Goal: Check status: Check status

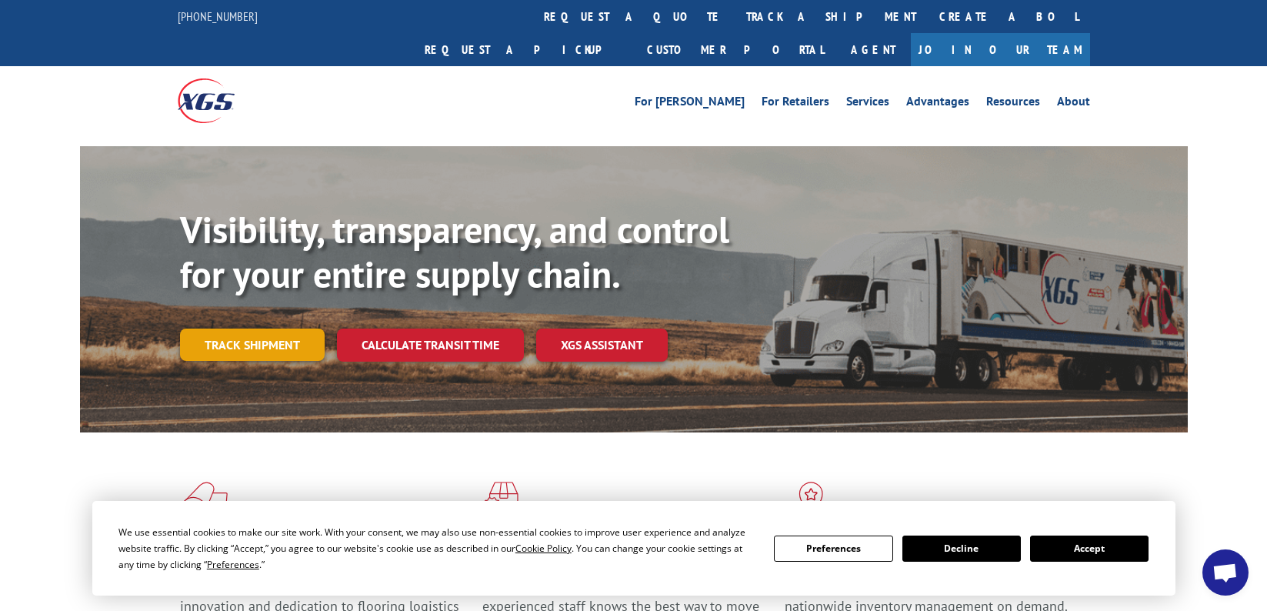
click at [270, 329] on link "Track shipment" at bounding box center [252, 345] width 145 height 32
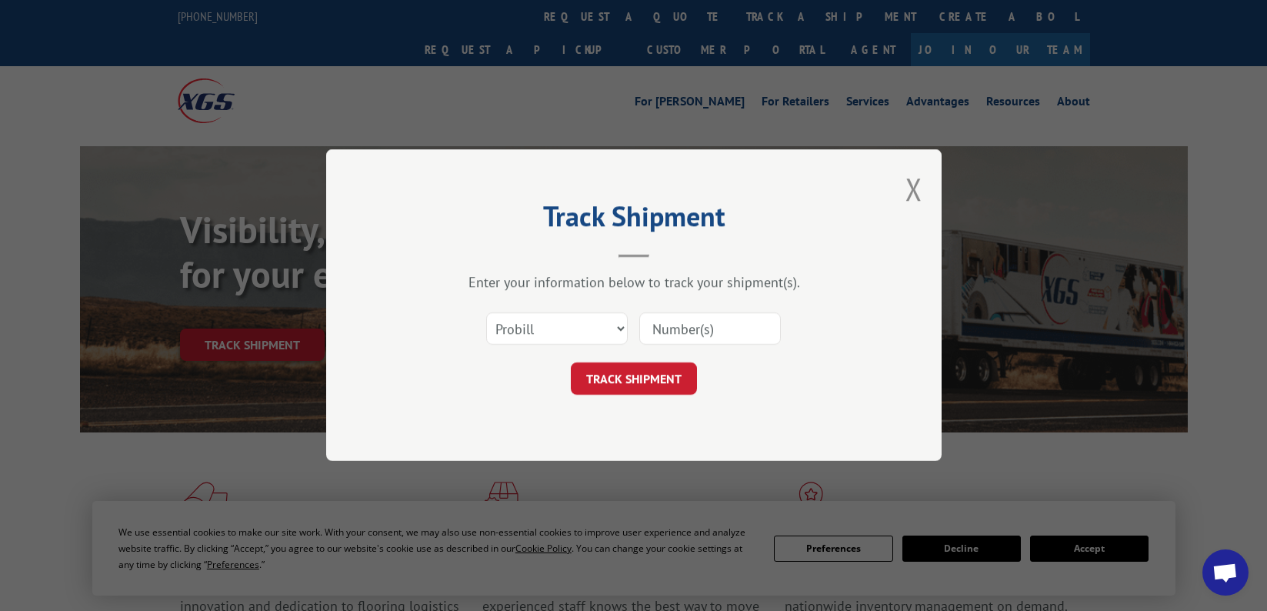
click at [654, 328] on input at bounding box center [710, 329] width 142 height 32
paste input "6885404"
type input "6885404"
click at [562, 319] on select "Select category... Probill BOL PO" at bounding box center [557, 329] width 142 height 32
select select "bol"
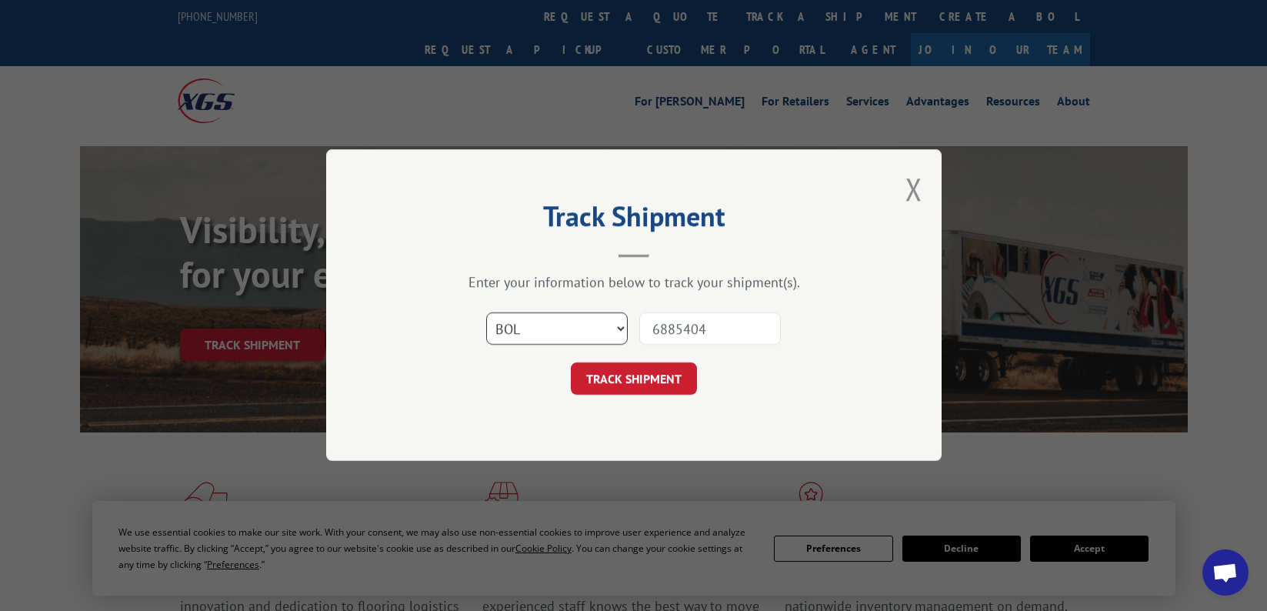
click at [486, 313] on select "Select category... Probill BOL PO" at bounding box center [557, 329] width 142 height 32
click at [605, 379] on button "TRACK SHIPMENT" at bounding box center [634, 379] width 126 height 32
